Goal: Information Seeking & Learning: Learn about a topic

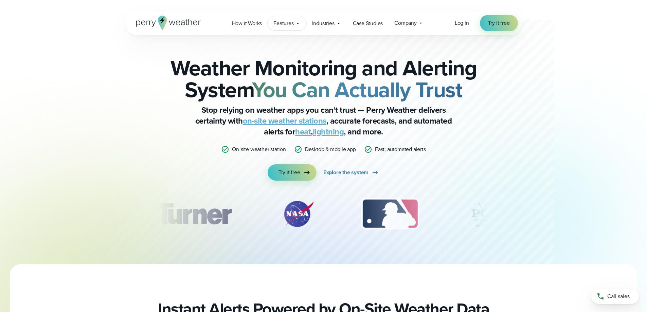
click at [295, 26] on div "Features Explore All Features Explore Perry Weather's on-site weather hardware …" at bounding box center [286, 23] width 38 height 14
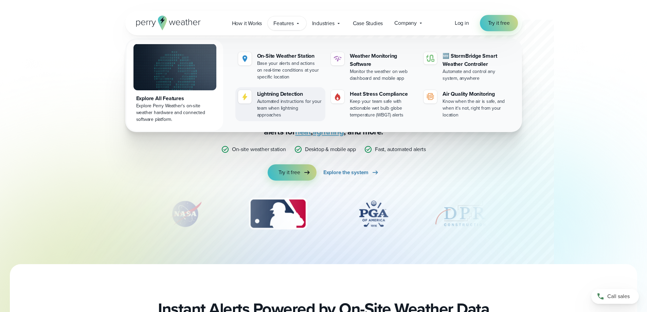
click at [284, 90] on div "Lightning Detection" at bounding box center [290, 94] width 66 height 8
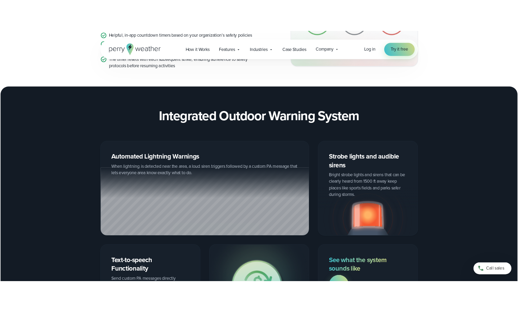
scroll to position [747, 0]
